Goal: Check status: Check status

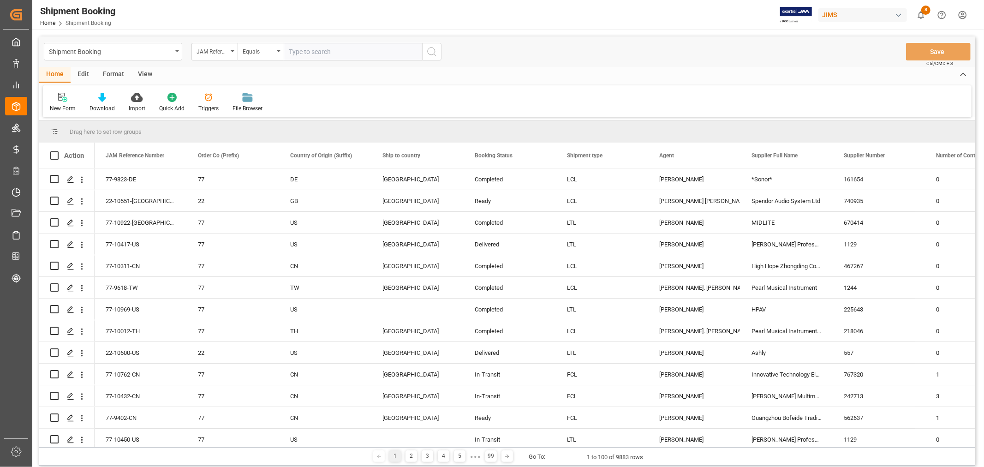
click at [147, 71] on div "View" at bounding box center [145, 75] width 28 height 16
click at [54, 105] on div "Default" at bounding box center [59, 108] width 18 height 8
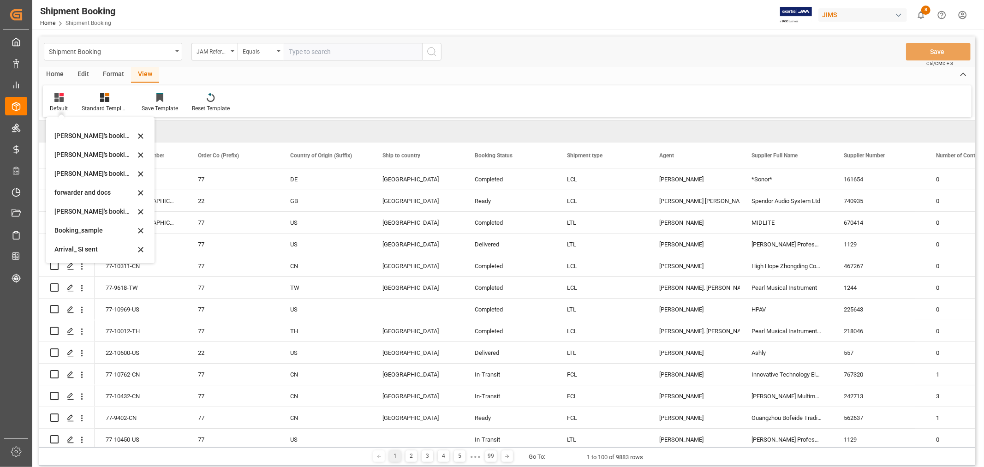
scroll to position [88, 0]
click at [73, 250] on div "booking_5" at bounding box center [94, 250] width 81 height 10
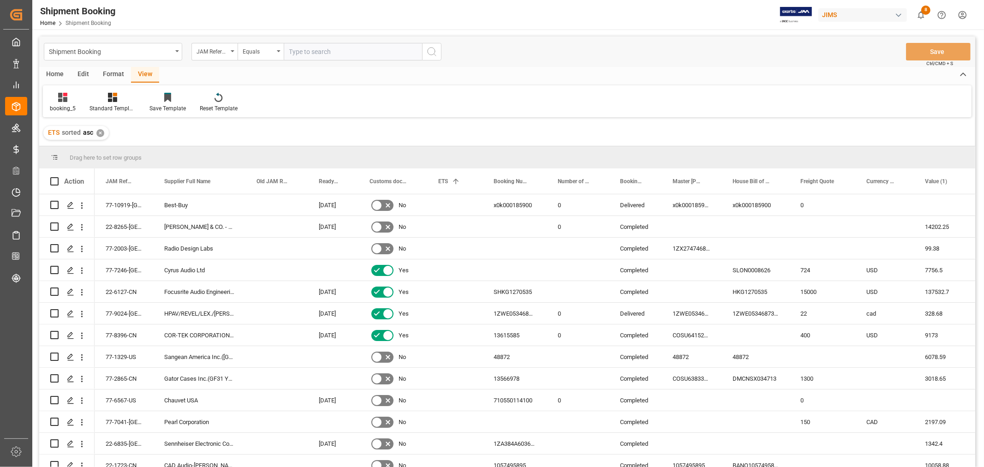
click at [313, 52] on input "text" at bounding box center [353, 52] width 138 height 18
paste input "77-11002-CN"
type input "77-11002-CN"
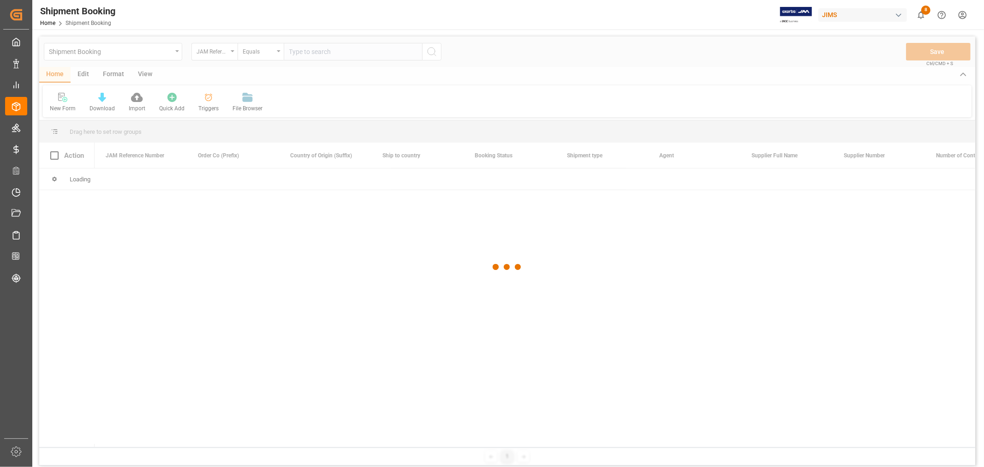
click at [169, 52] on div at bounding box center [507, 266] width 936 height 461
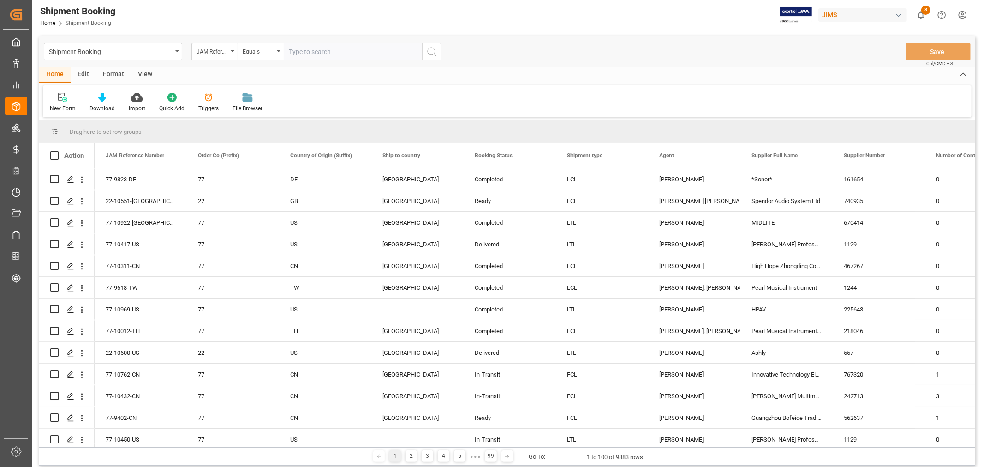
click at [169, 52] on div "Shipment Booking" at bounding box center [110, 51] width 123 height 12
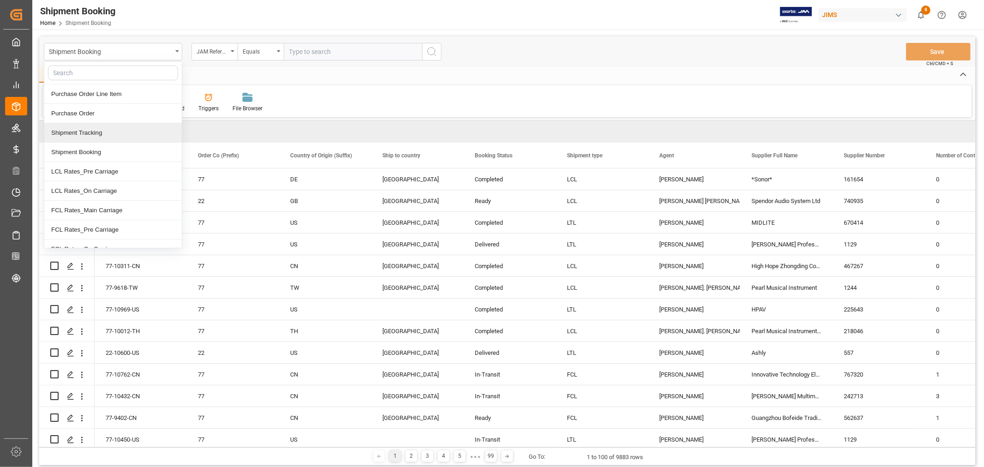
click at [107, 137] on div "Shipment Tracking" at bounding box center [112, 132] width 137 height 19
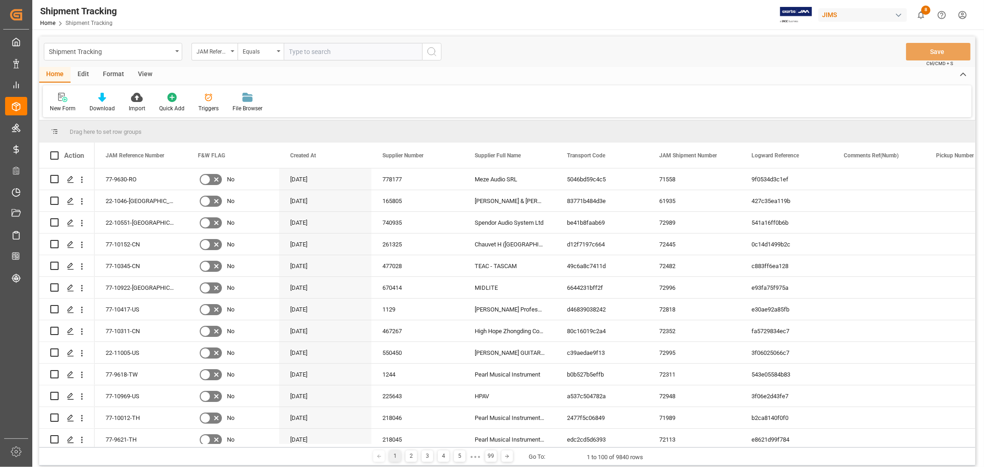
click at [142, 74] on div "View" at bounding box center [145, 75] width 28 height 16
click at [57, 102] on div "Default" at bounding box center [59, 102] width 32 height 20
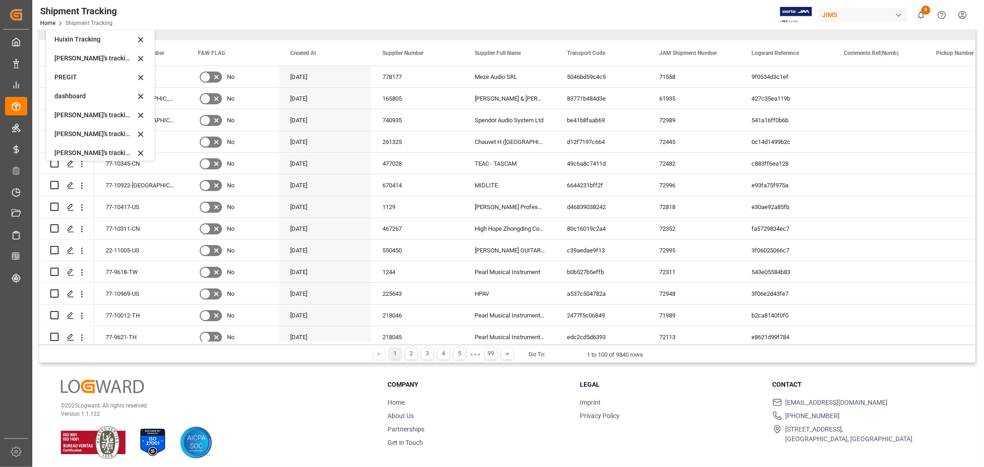
scroll to position [102, 0]
click at [95, 149] on div "Huixin's tracking all_sample" at bounding box center [94, 153] width 81 height 10
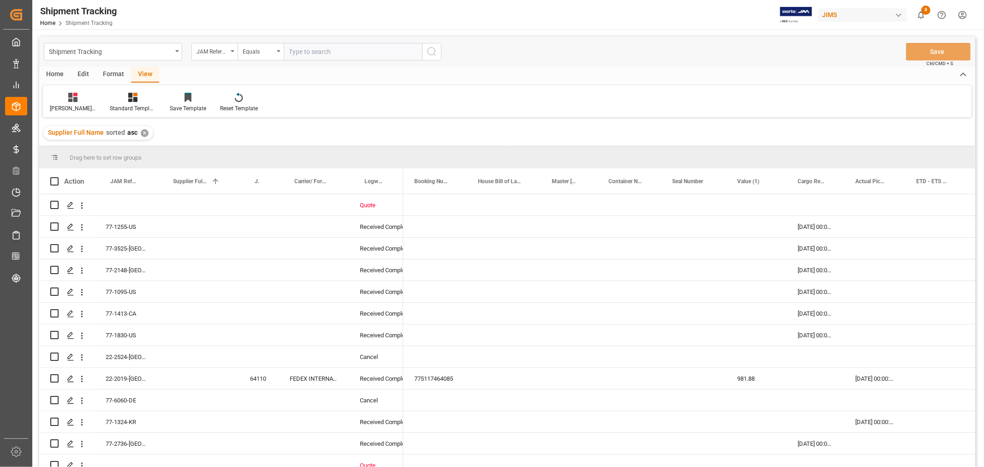
click at [306, 51] on input "text" at bounding box center [353, 52] width 138 height 18
paste input "77-11002-CN"
type input "77-11002-CN"
